Goal: Transaction & Acquisition: Purchase product/service

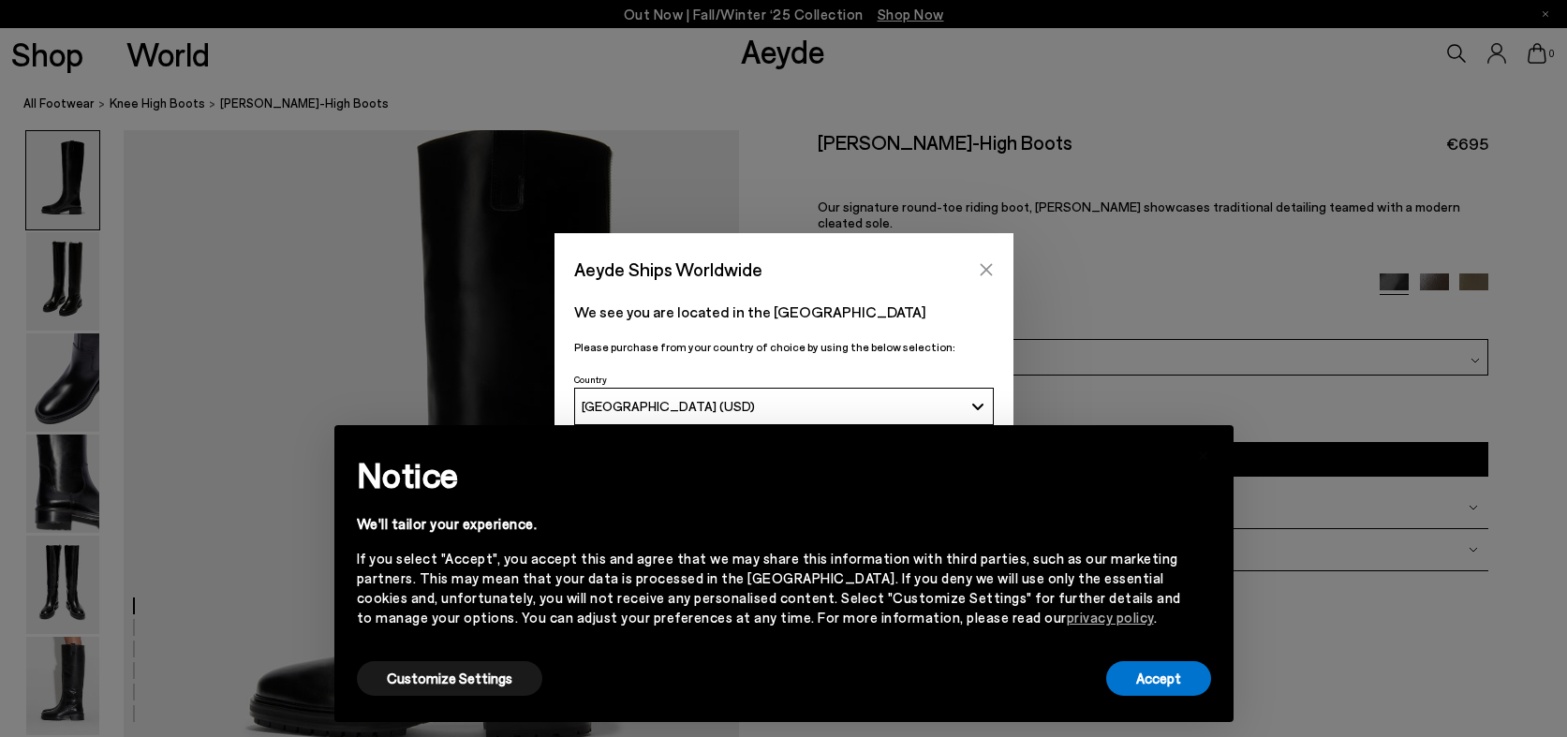
click at [983, 266] on icon "Close" at bounding box center [986, 269] width 15 height 15
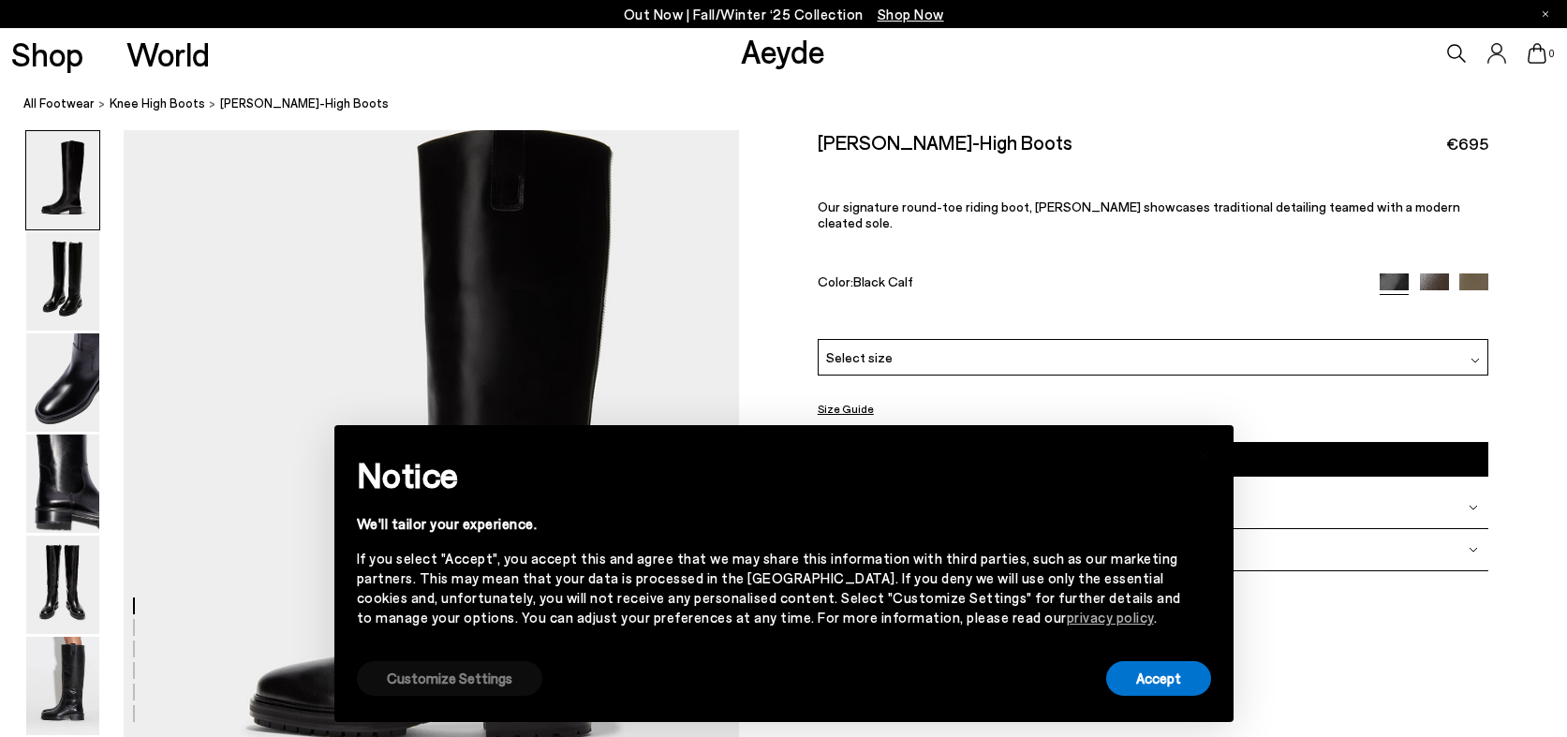
click at [409, 685] on button "Customize Settings" at bounding box center [449, 678] width 185 height 35
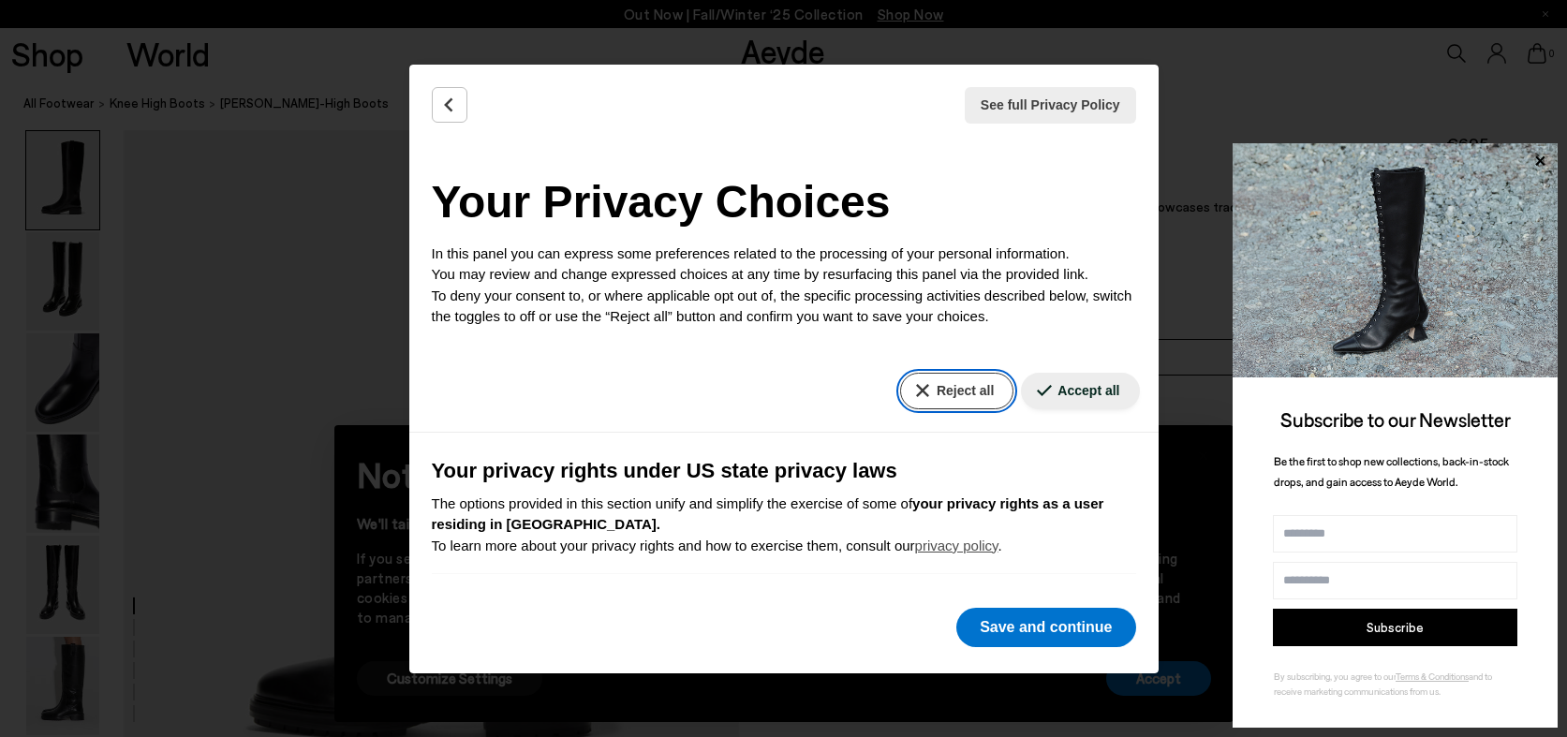
click at [976, 403] on button "Reject all" at bounding box center [956, 391] width 113 height 37
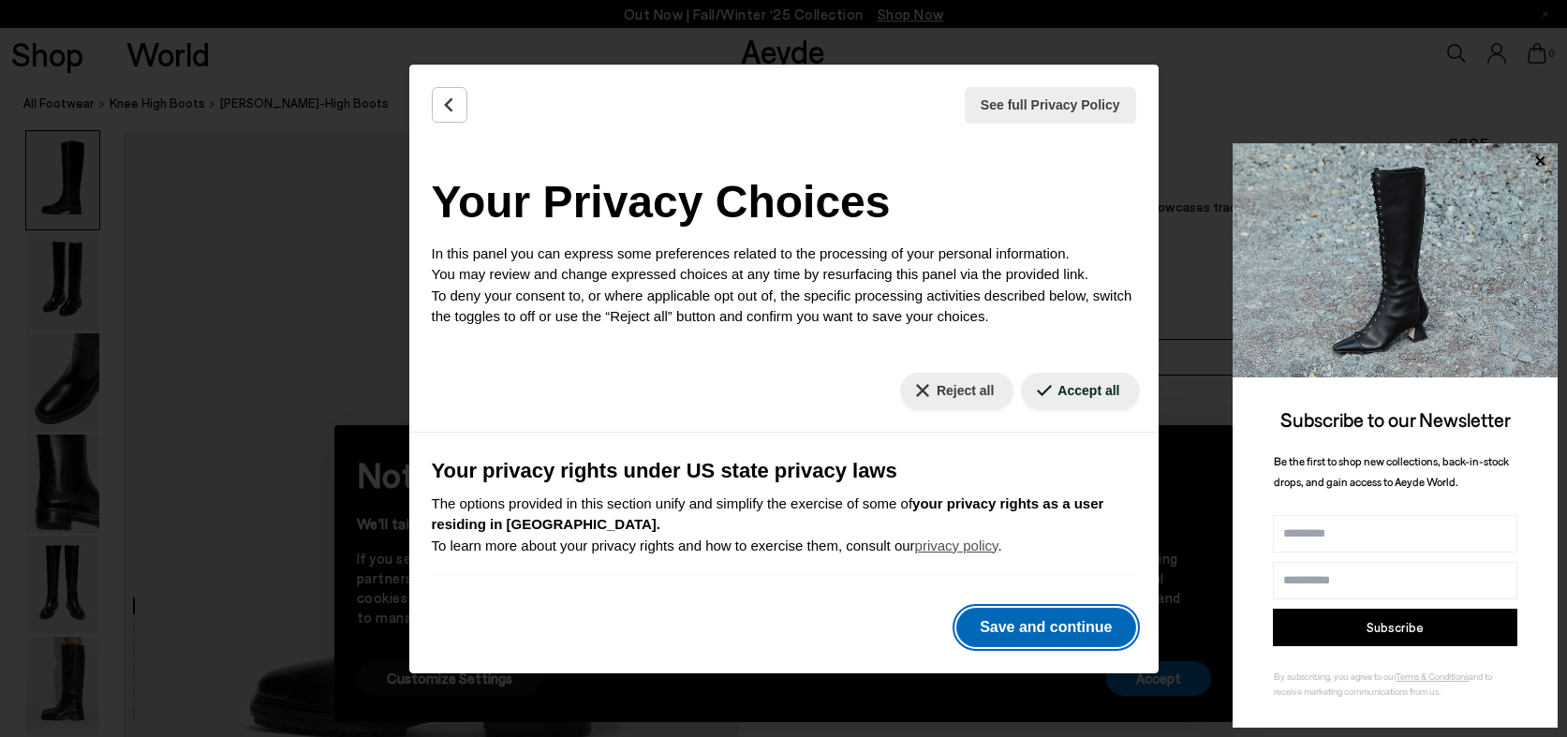
click at [1060, 627] on button "Save and continue" at bounding box center [1045, 627] width 179 height 39
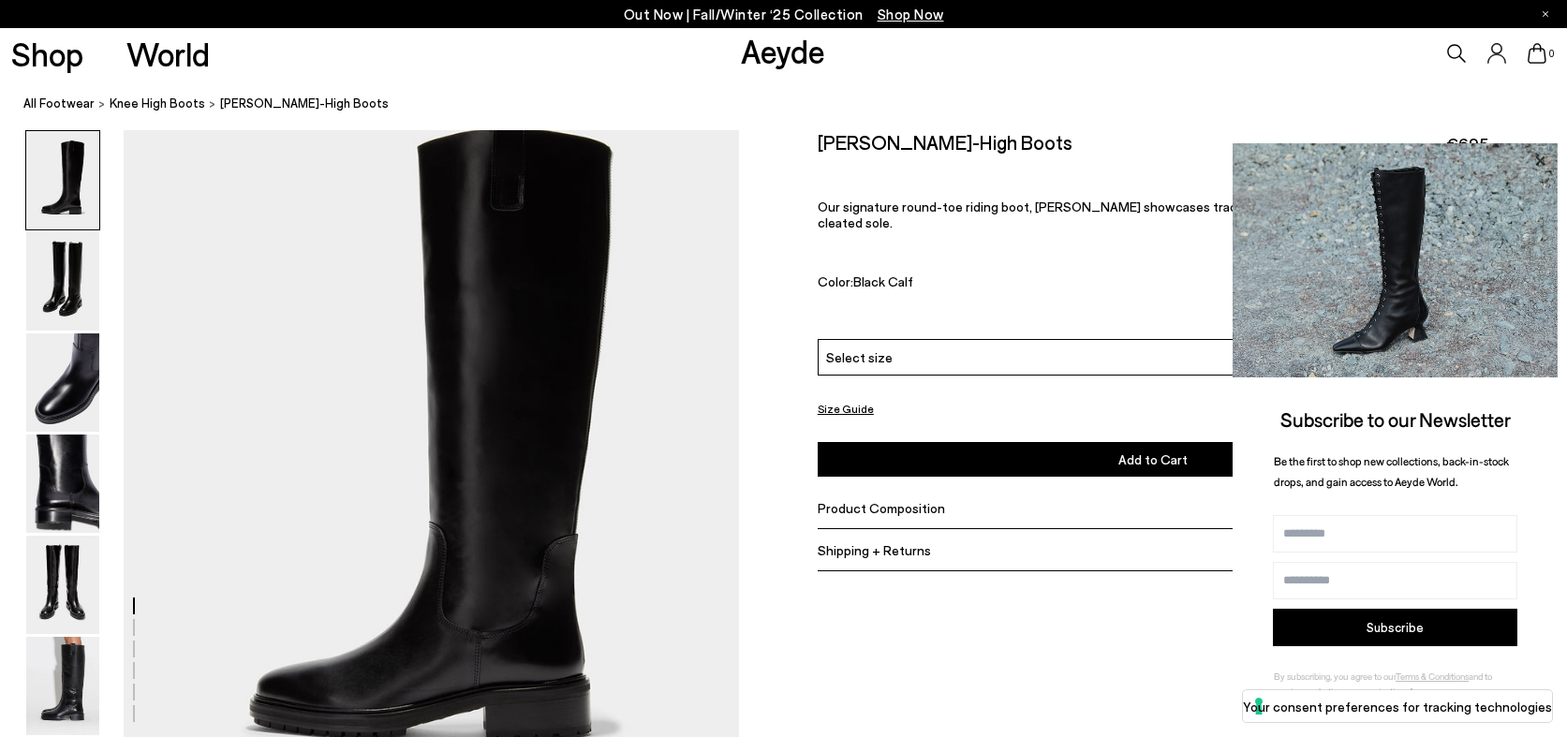
click at [1535, 159] on icon at bounding box center [1539, 161] width 24 height 24
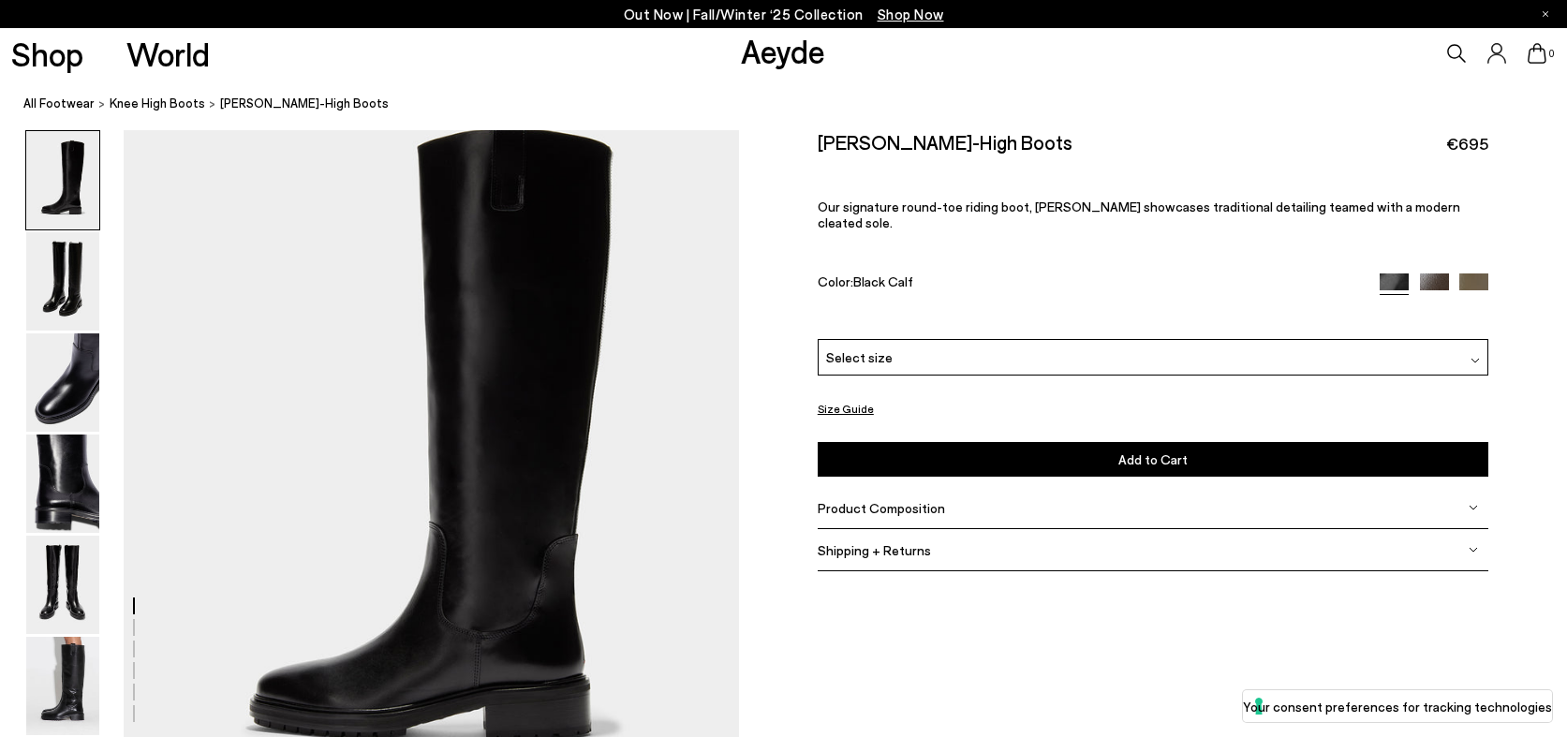
click at [993, 342] on div "Select size" at bounding box center [1153, 357] width 671 height 37
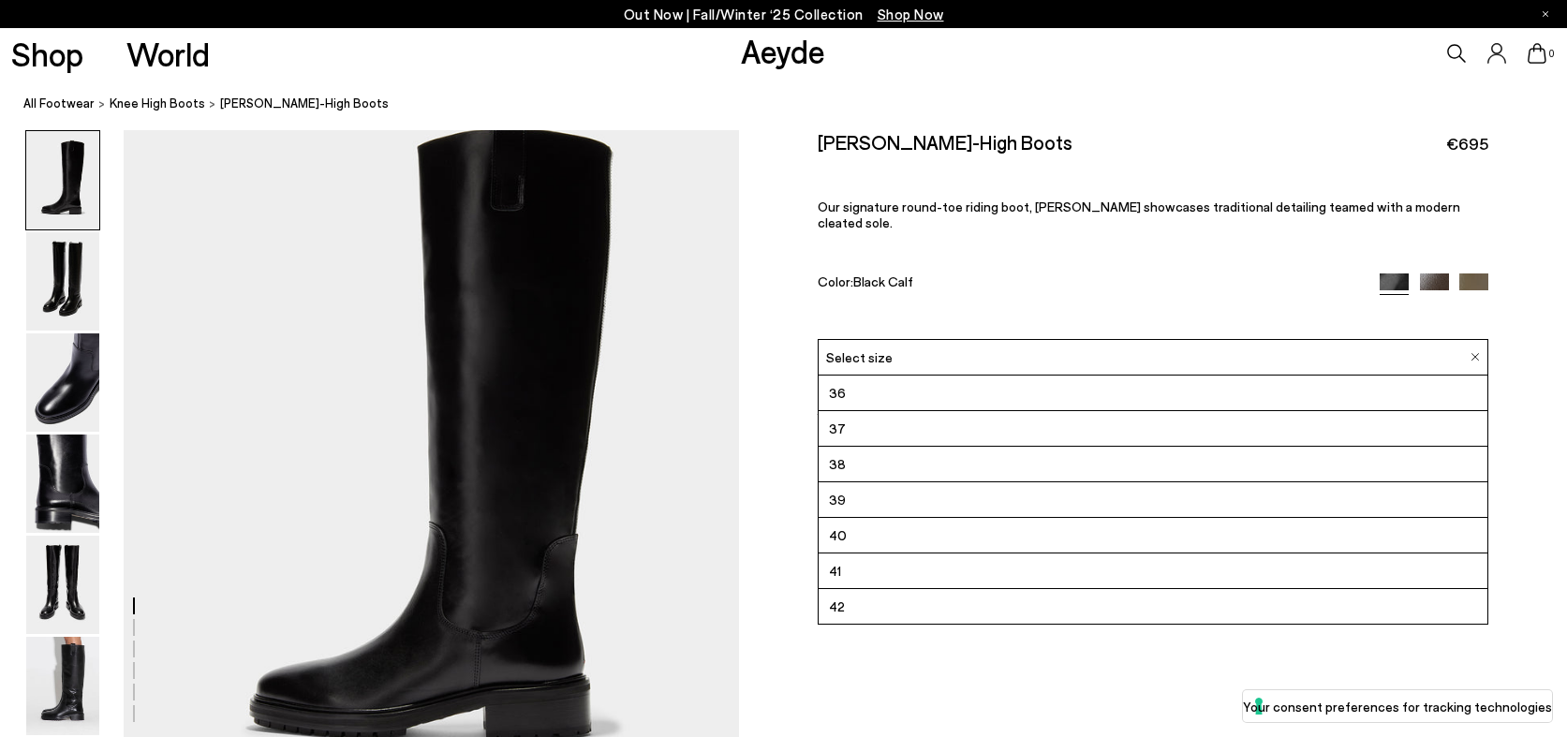
click at [876, 447] on li "38" at bounding box center [1153, 465] width 670 height 36
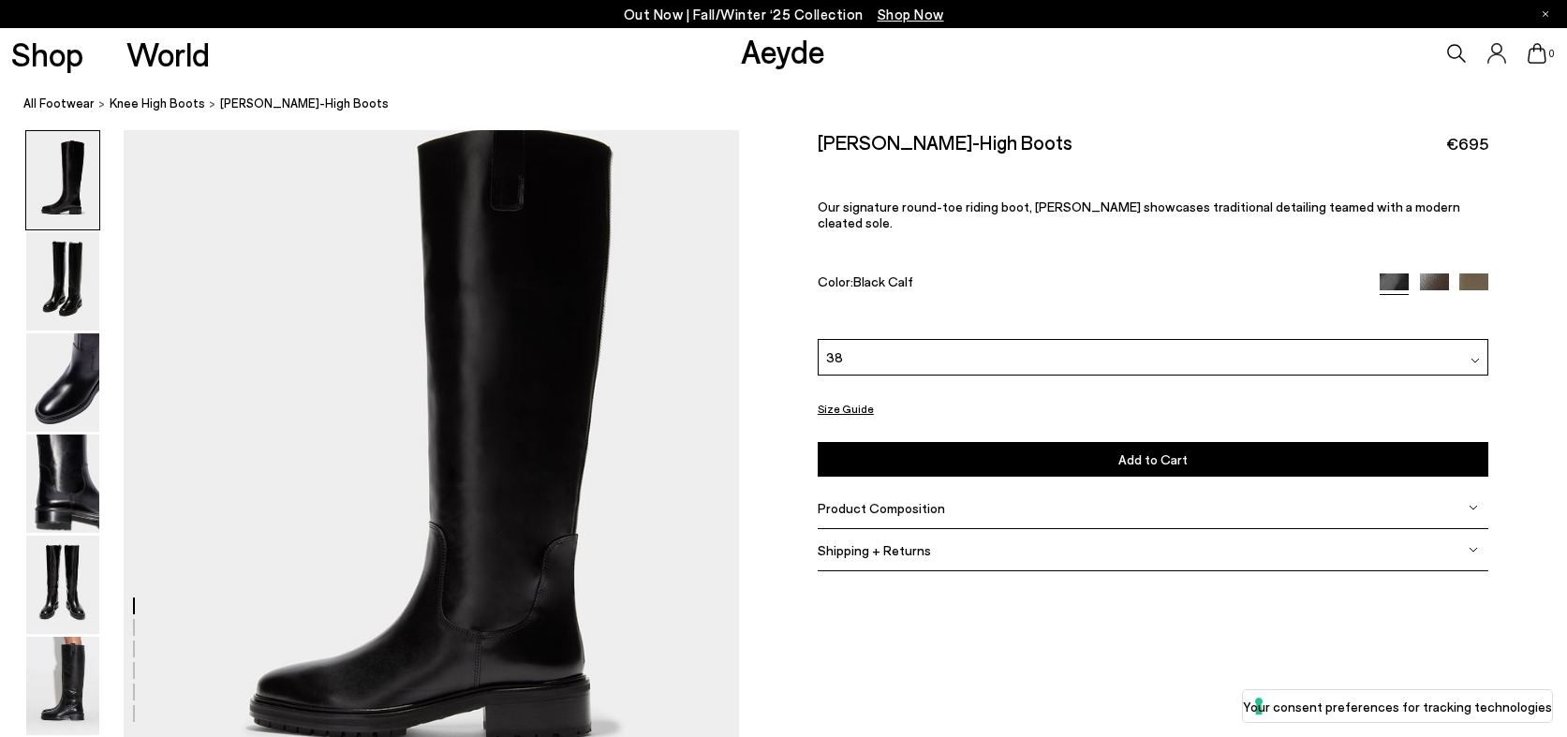
click at [856, 397] on button "Size Guide" at bounding box center [846, 408] width 56 height 23
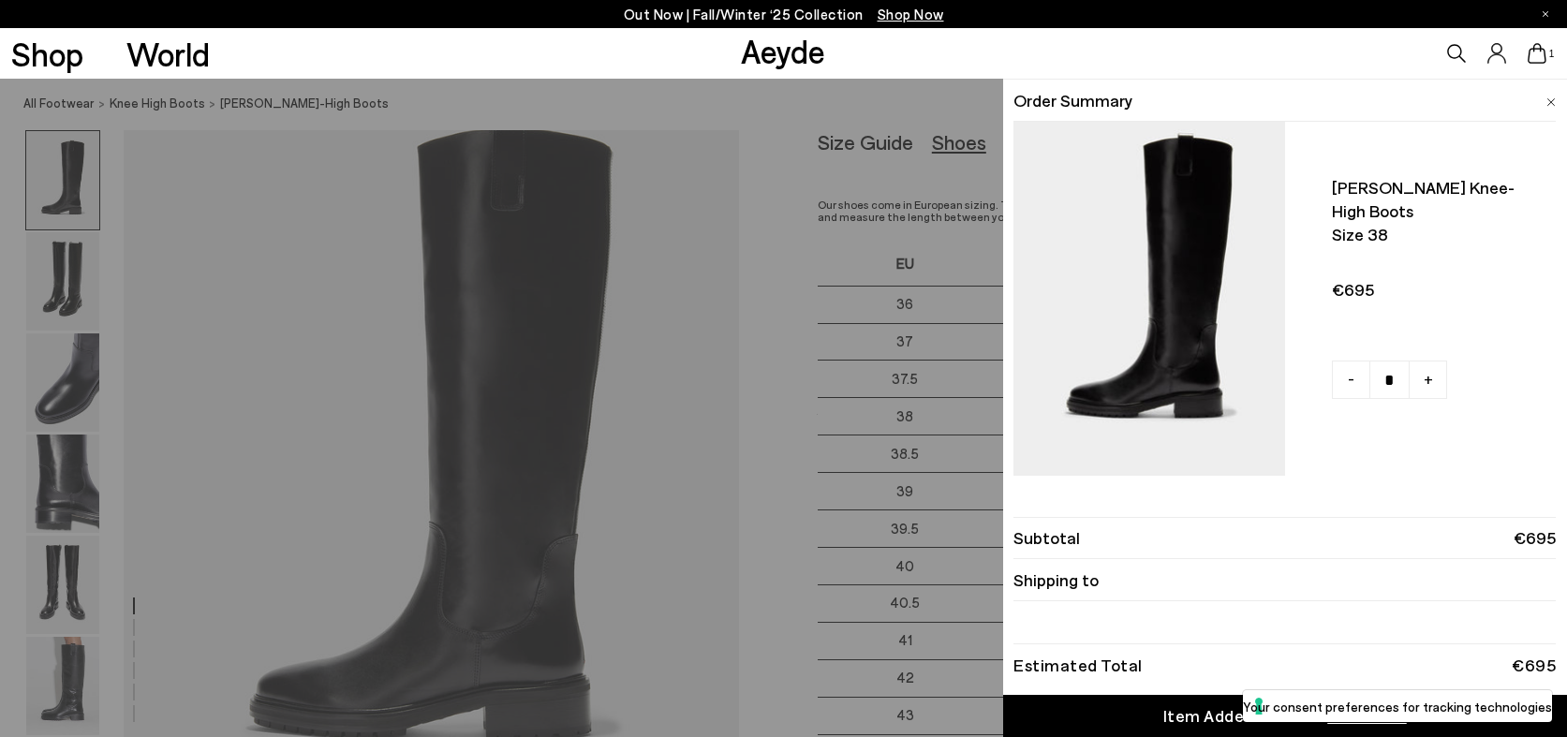
scroll to position [22, 0]
click at [1545, 100] on li "Order Summary" at bounding box center [1284, 101] width 542 height 42
click at [1552, 98] on img at bounding box center [1550, 102] width 9 height 8
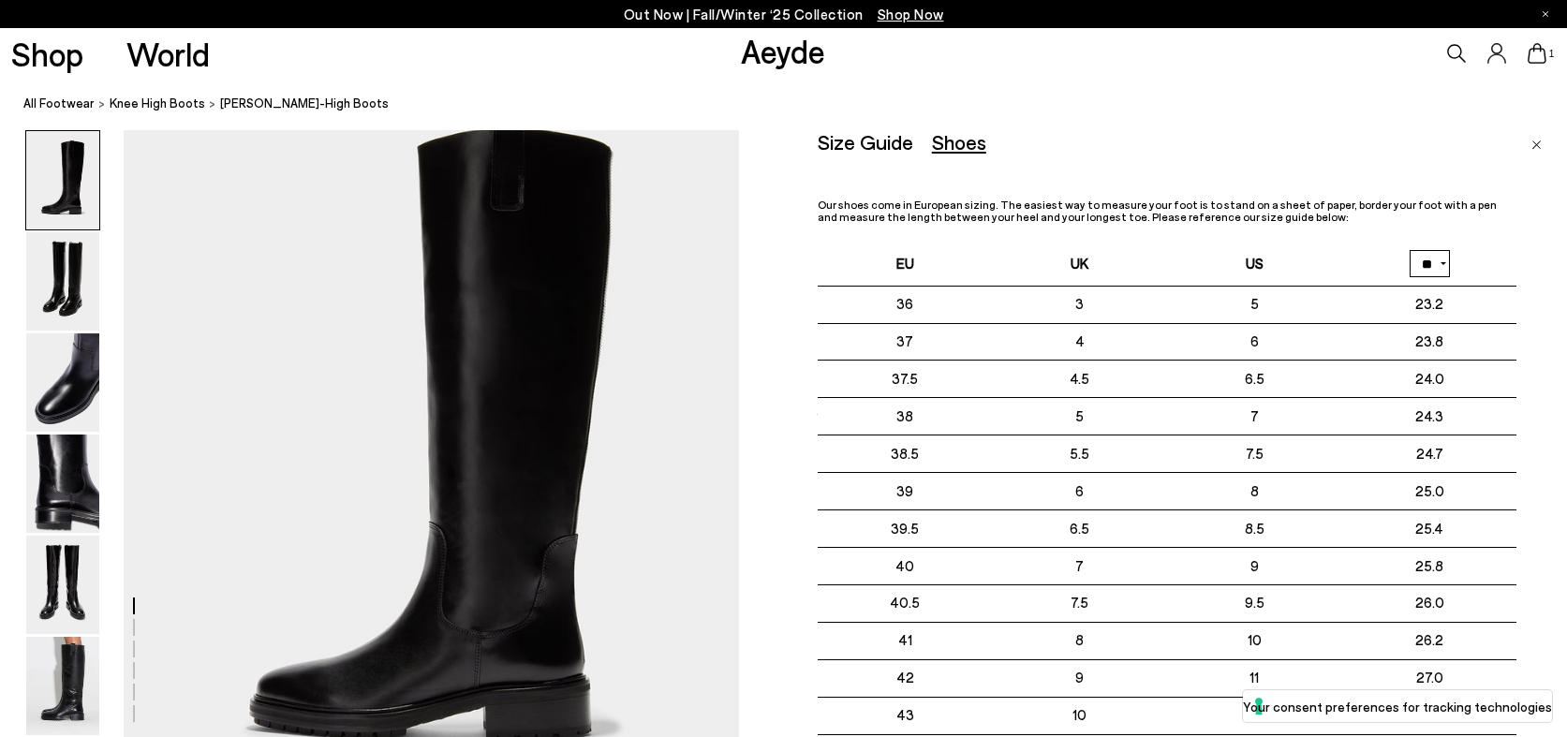
click at [1441, 271] on select "** **" at bounding box center [1429, 263] width 40 height 27
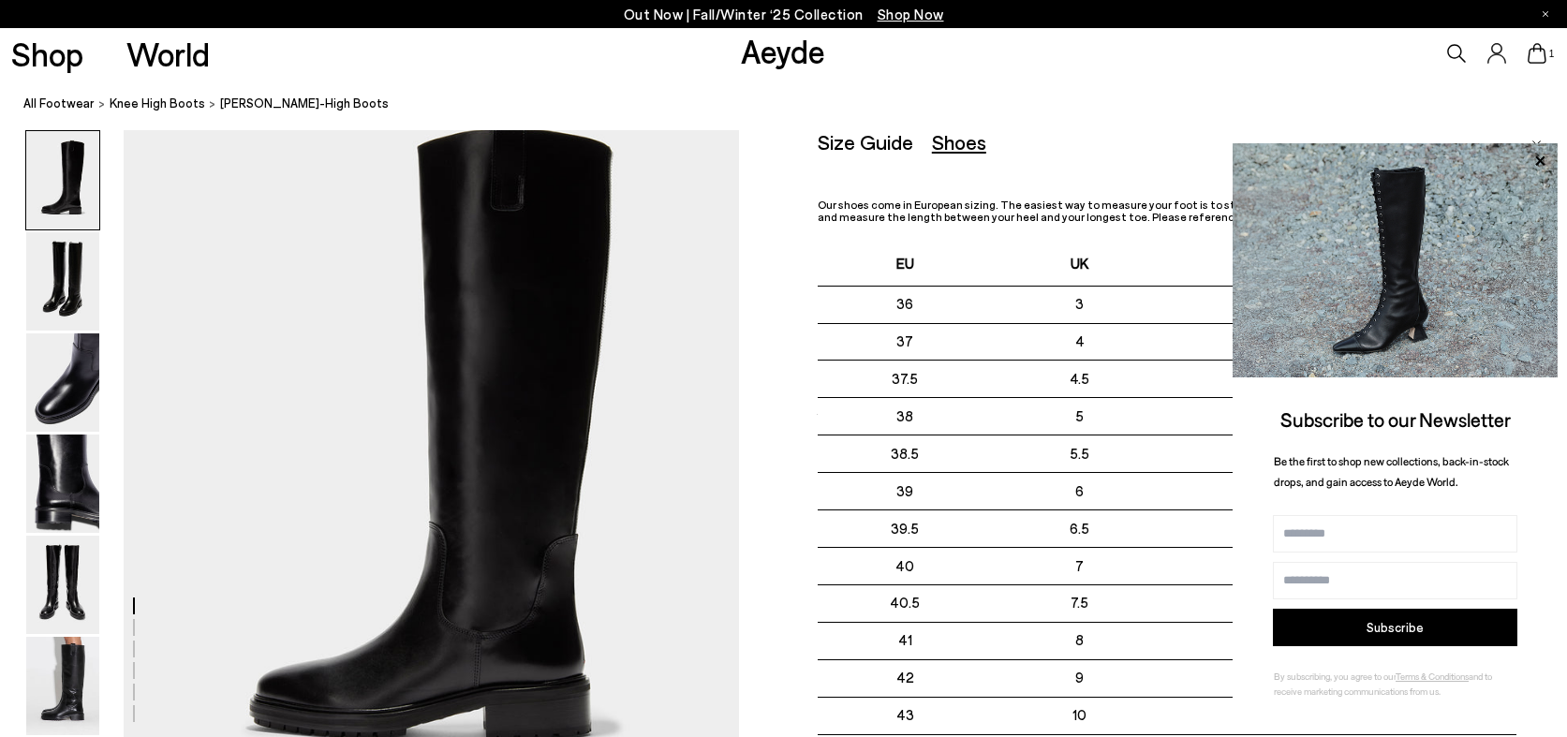
select select "**"
click at [1409, 250] on select "** **" at bounding box center [1429, 263] width 40 height 27
click at [1545, 160] on icon at bounding box center [1539, 161] width 24 height 24
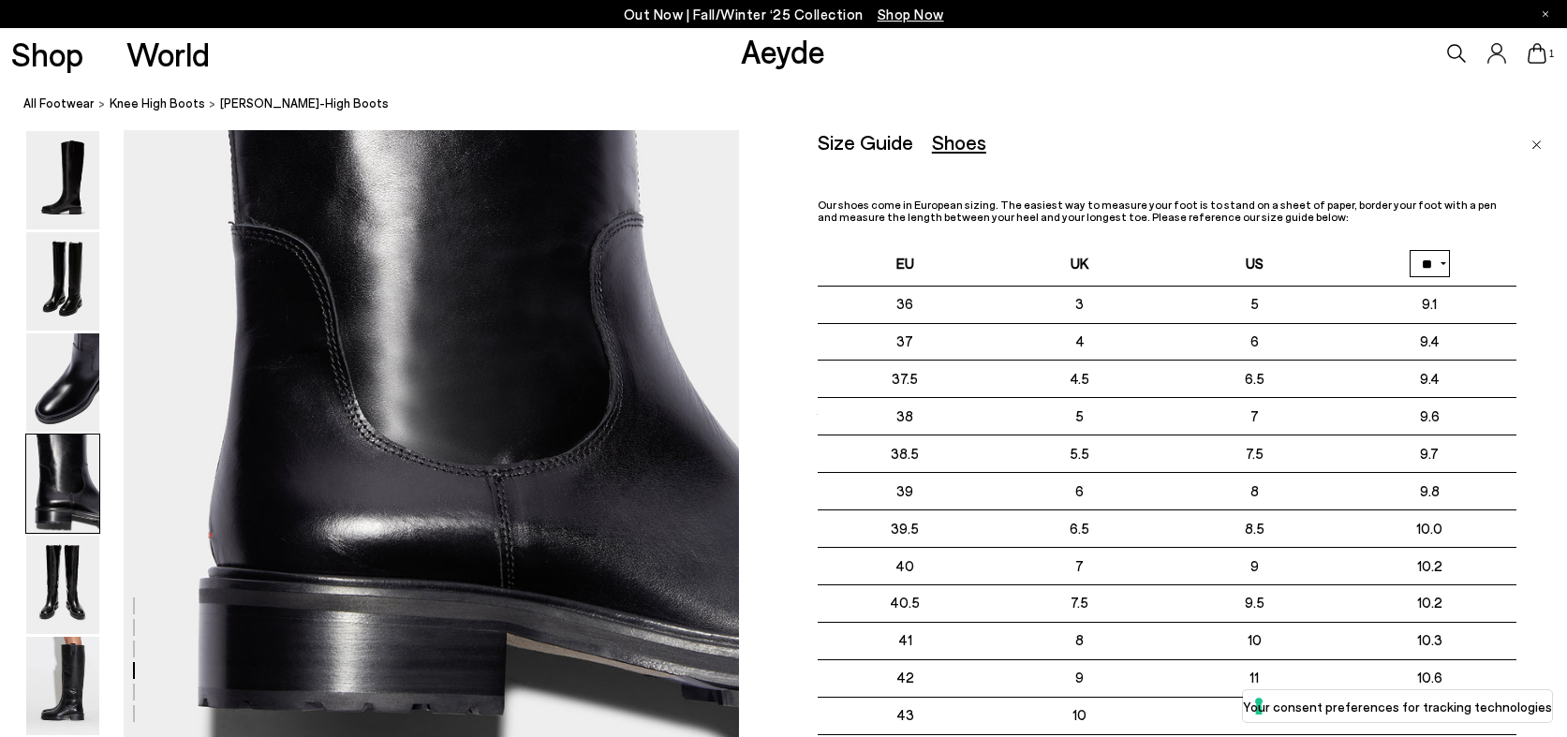
scroll to position [2866, 0]
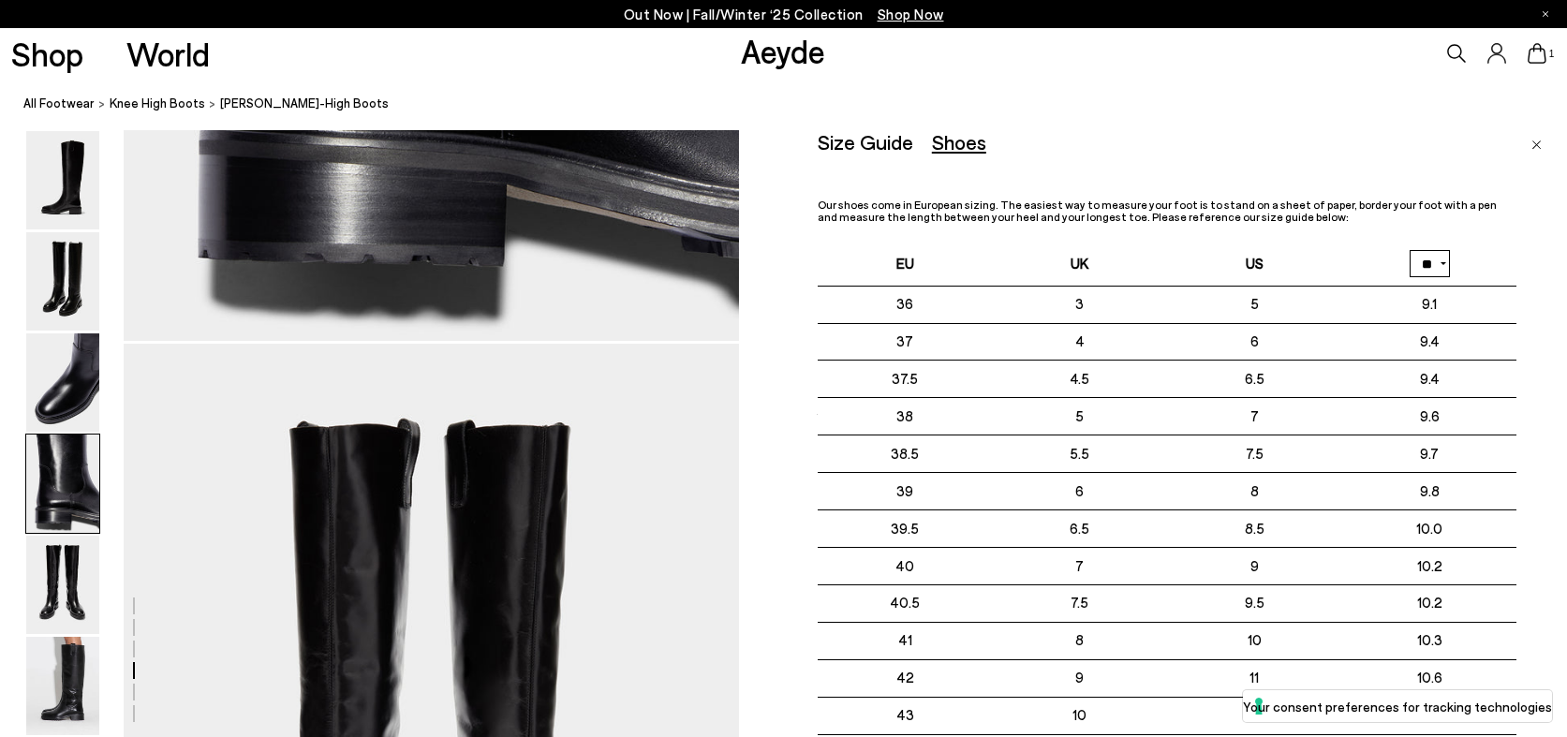
click at [1535, 127] on nav "All Footwear knee high boots [PERSON_NAME]-High Boots" at bounding box center [794, 105] width 1543 height 52
